Goal: Task Accomplishment & Management: Use online tool/utility

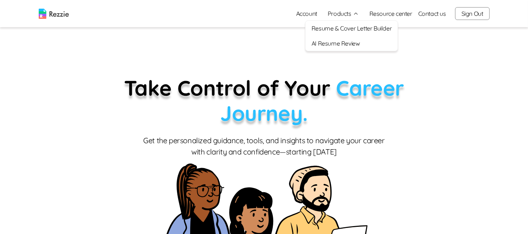
click at [312, 15] on link "Account" at bounding box center [306, 13] width 33 height 15
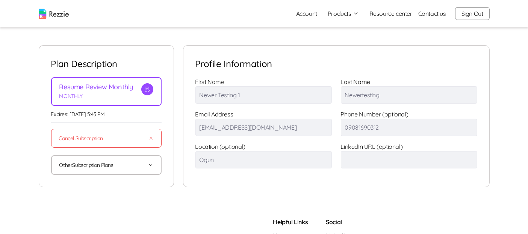
click at [352, 14] on button "Products" at bounding box center [343, 13] width 31 height 9
click at [344, 46] on link "AI Resume Review" at bounding box center [352, 43] width 92 height 15
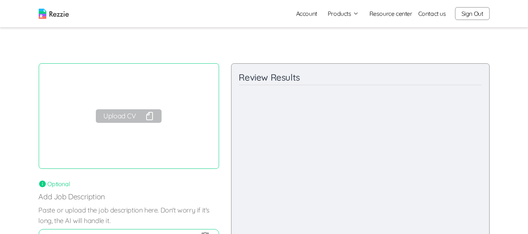
click at [147, 113] on icon "button" at bounding box center [150, 116] width 6 height 8
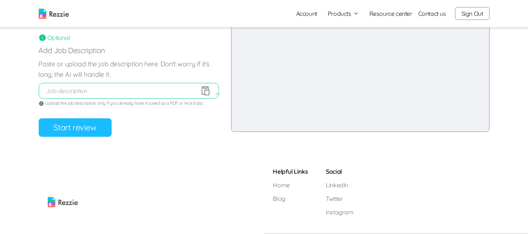
scroll to position [162, 0]
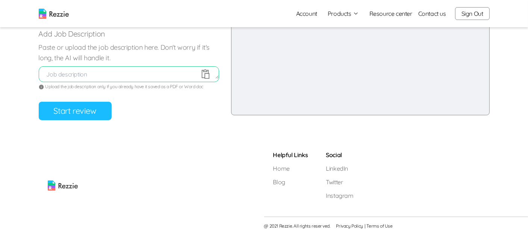
click at [66, 108] on button "Start review" at bounding box center [75, 111] width 73 height 18
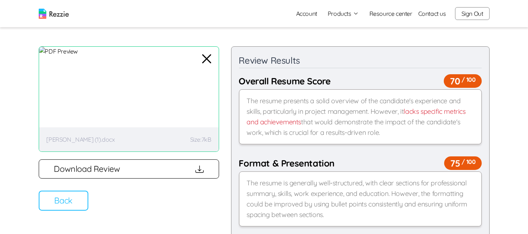
scroll to position [0, 0]
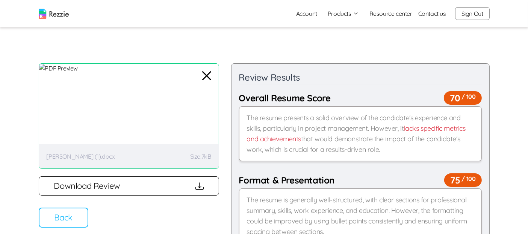
click at [464, 14] on button "Sign Out" at bounding box center [472, 13] width 35 height 13
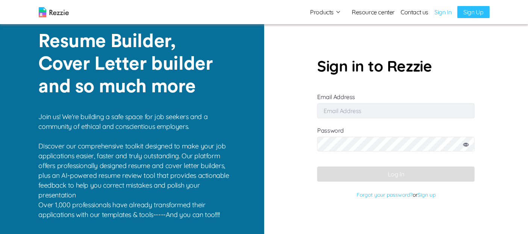
type input "[EMAIL_ADDRESS][DOMAIN_NAME]"
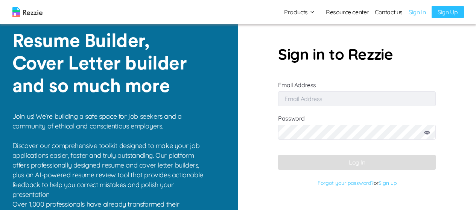
type input "damilola49@gmail.com"
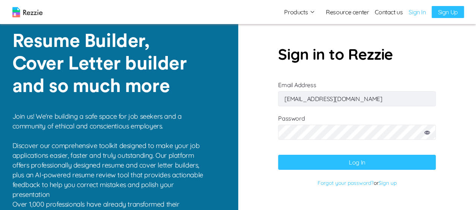
click at [355, 161] on button "Log In" at bounding box center [357, 162] width 158 height 15
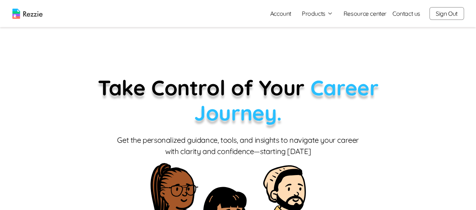
click at [285, 14] on link "Account" at bounding box center [280, 13] width 33 height 15
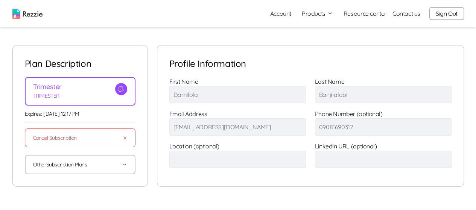
click at [318, 16] on button "Products" at bounding box center [317, 13] width 31 height 9
click at [318, 40] on link "AI Resume Review" at bounding box center [325, 43] width 92 height 15
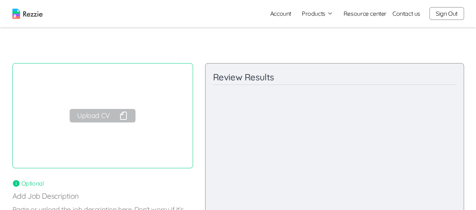
click at [103, 114] on button "Upload CV" at bounding box center [102, 116] width 65 height 14
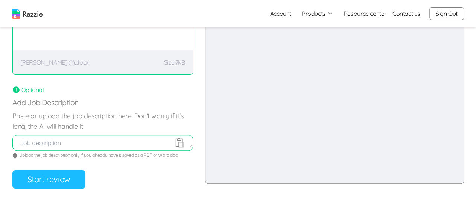
scroll to position [94, 0]
click at [72, 178] on button "Start review" at bounding box center [48, 179] width 73 height 18
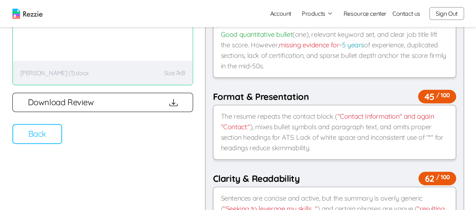
scroll to position [85, 0]
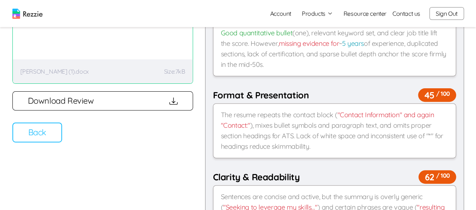
click at [45, 131] on button "Back" at bounding box center [37, 133] width 50 height 20
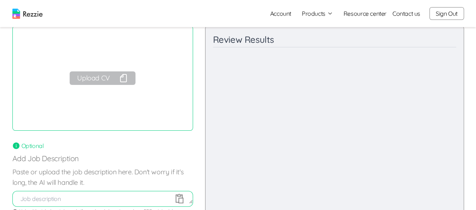
scroll to position [23, 0]
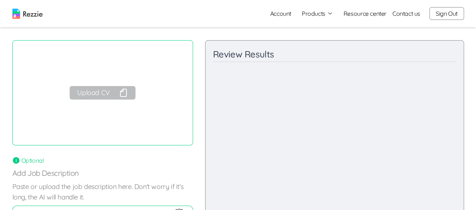
click at [106, 94] on button "Upload CV" at bounding box center [102, 93] width 65 height 14
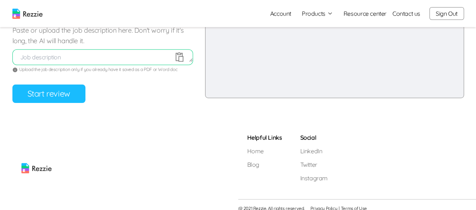
scroll to position [186, 0]
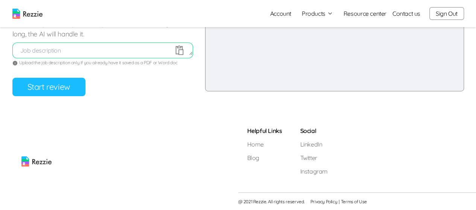
click at [38, 90] on button "Start review" at bounding box center [48, 87] width 73 height 18
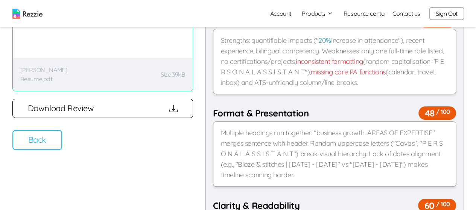
scroll to position [78, 0]
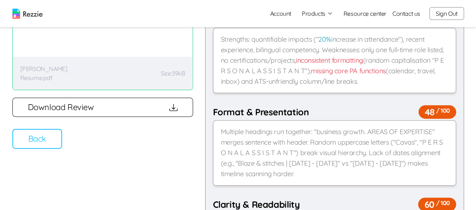
click at [41, 137] on button "Back" at bounding box center [37, 139] width 50 height 20
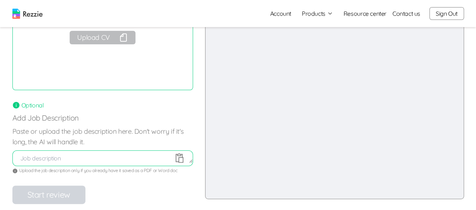
click at [109, 39] on button "Upload CV" at bounding box center [102, 38] width 65 height 14
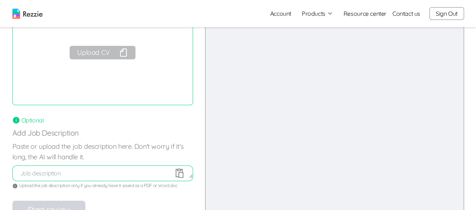
scroll to position [0, 0]
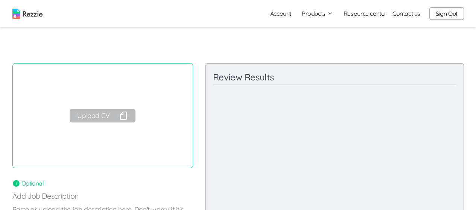
click at [283, 14] on link "Account" at bounding box center [280, 13] width 33 height 15
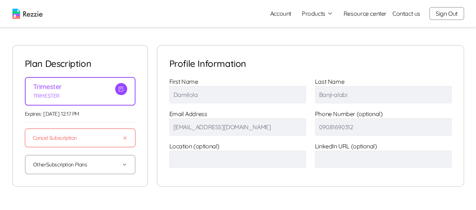
click at [443, 14] on button "Sign Out" at bounding box center [446, 13] width 35 height 13
